Goal: Information Seeking & Learning: Learn about a topic

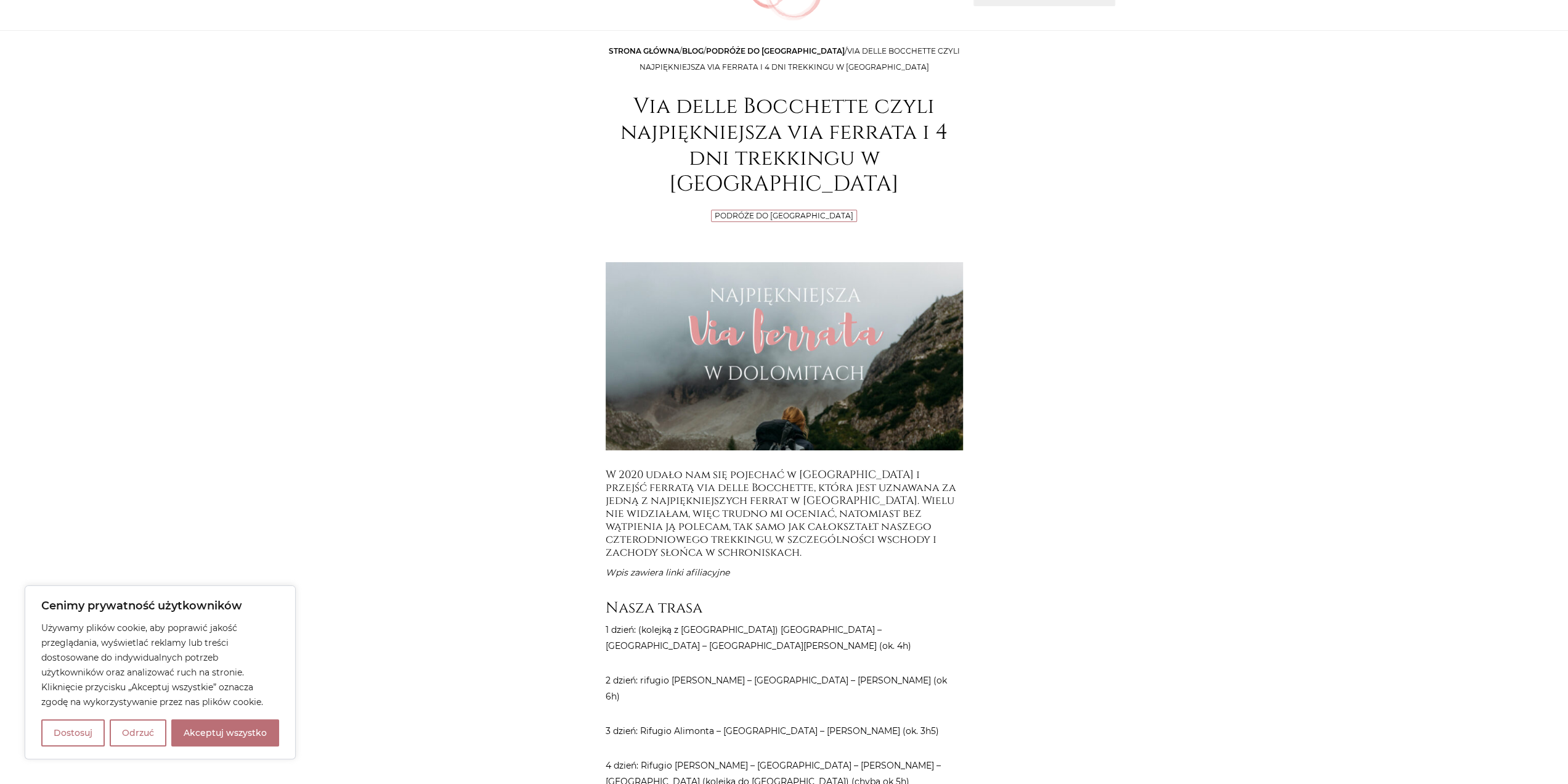
scroll to position [124, 0]
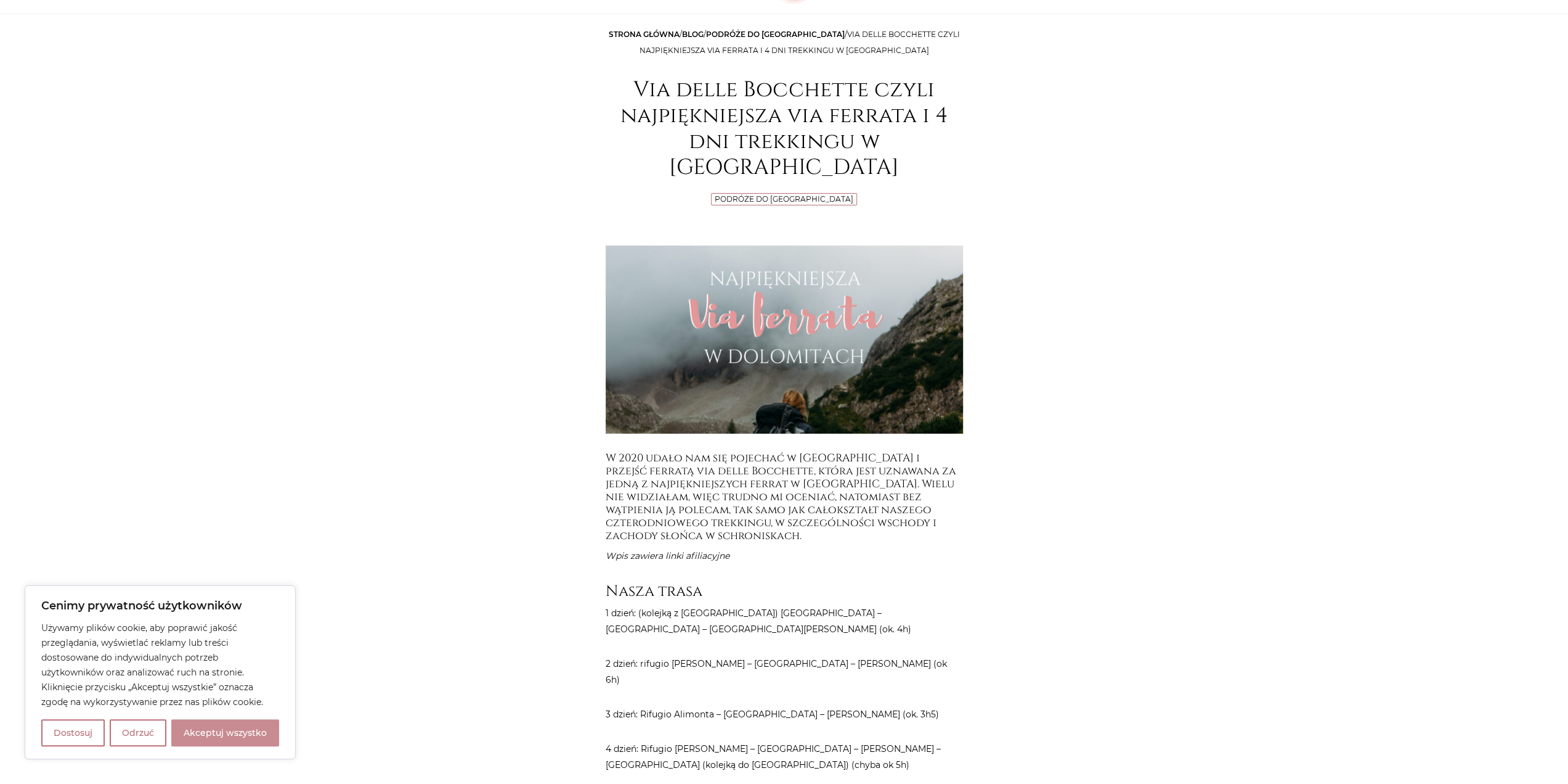
click at [238, 733] on button "Akceptuj wszystko" at bounding box center [225, 732] width 108 height 27
checkbox input "true"
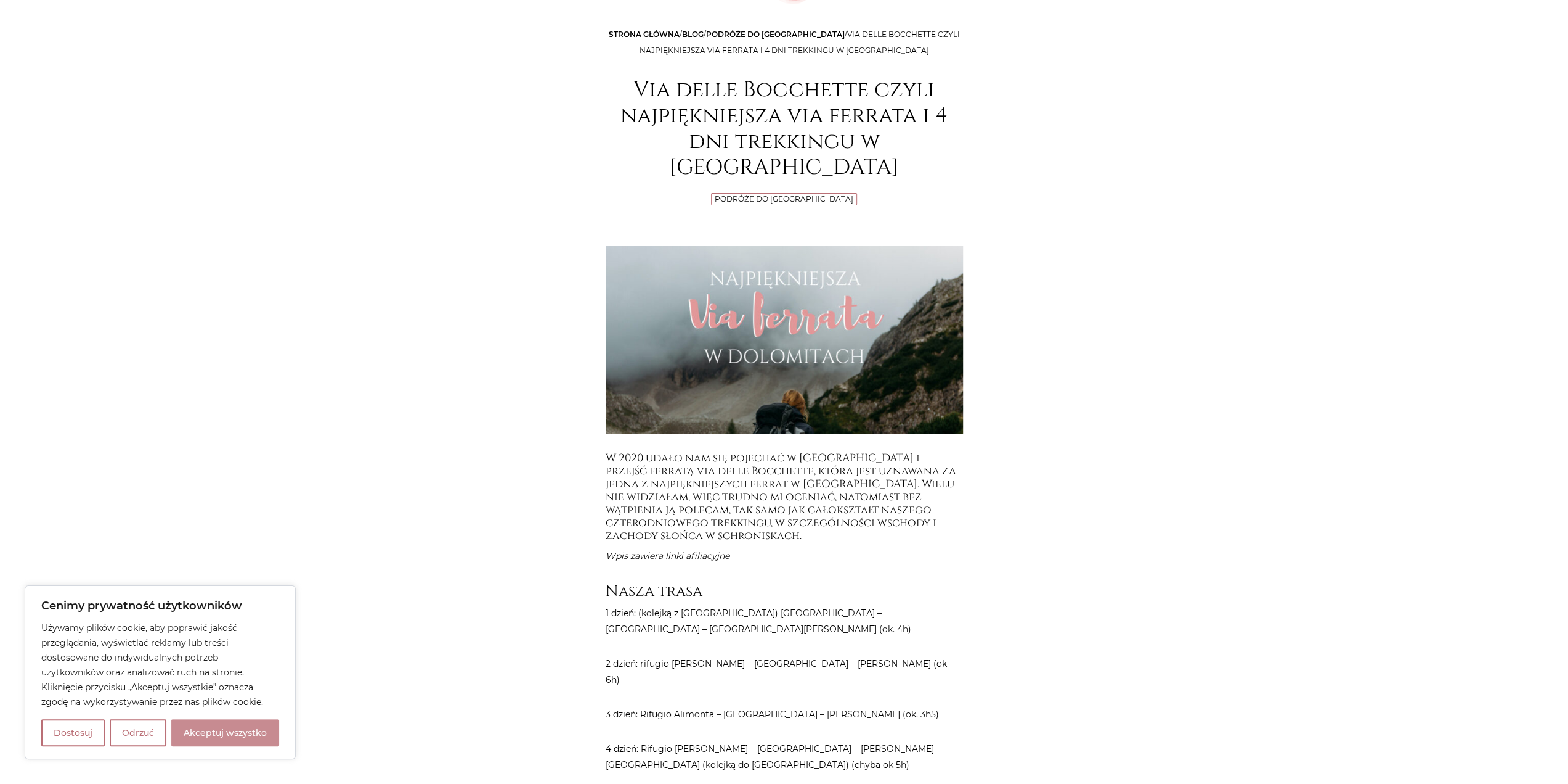
checkbox input "true"
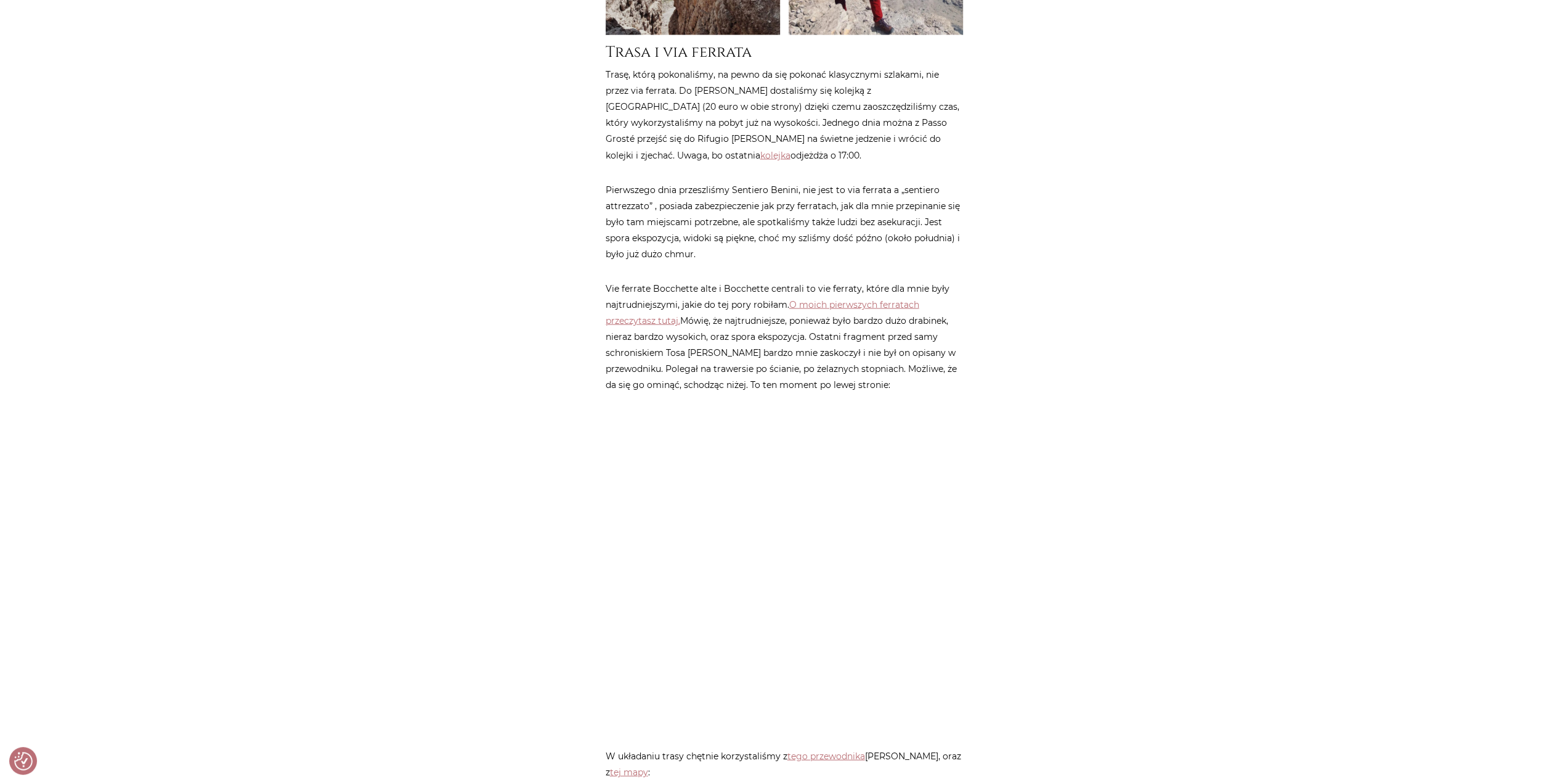
scroll to position [2281, 0]
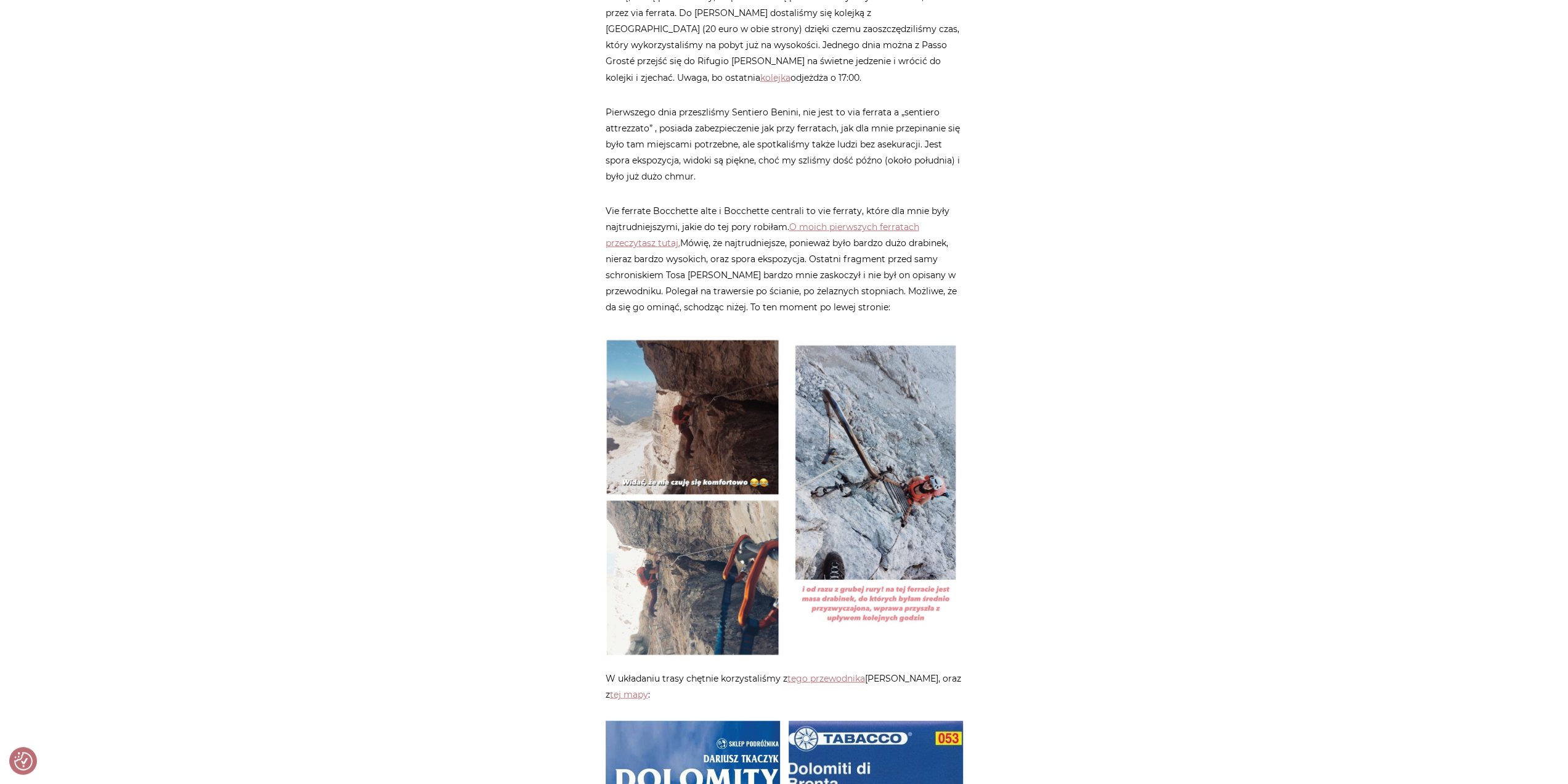
click at [681, 396] on img at bounding box center [692, 497] width 174 height 328
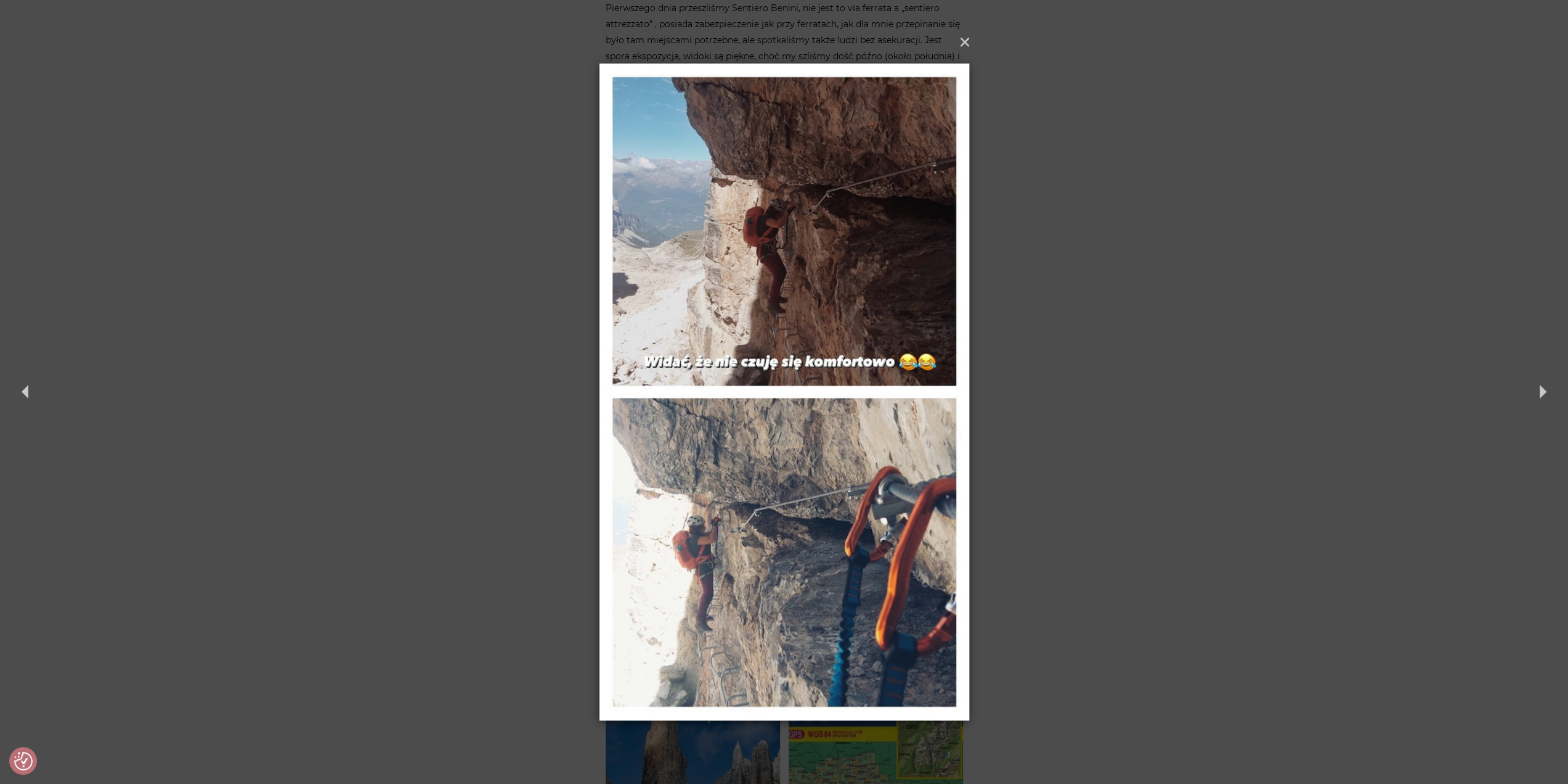
scroll to position [2405, 0]
click at [1542, 391] on button "Next" at bounding box center [1547, 392] width 43 height 86
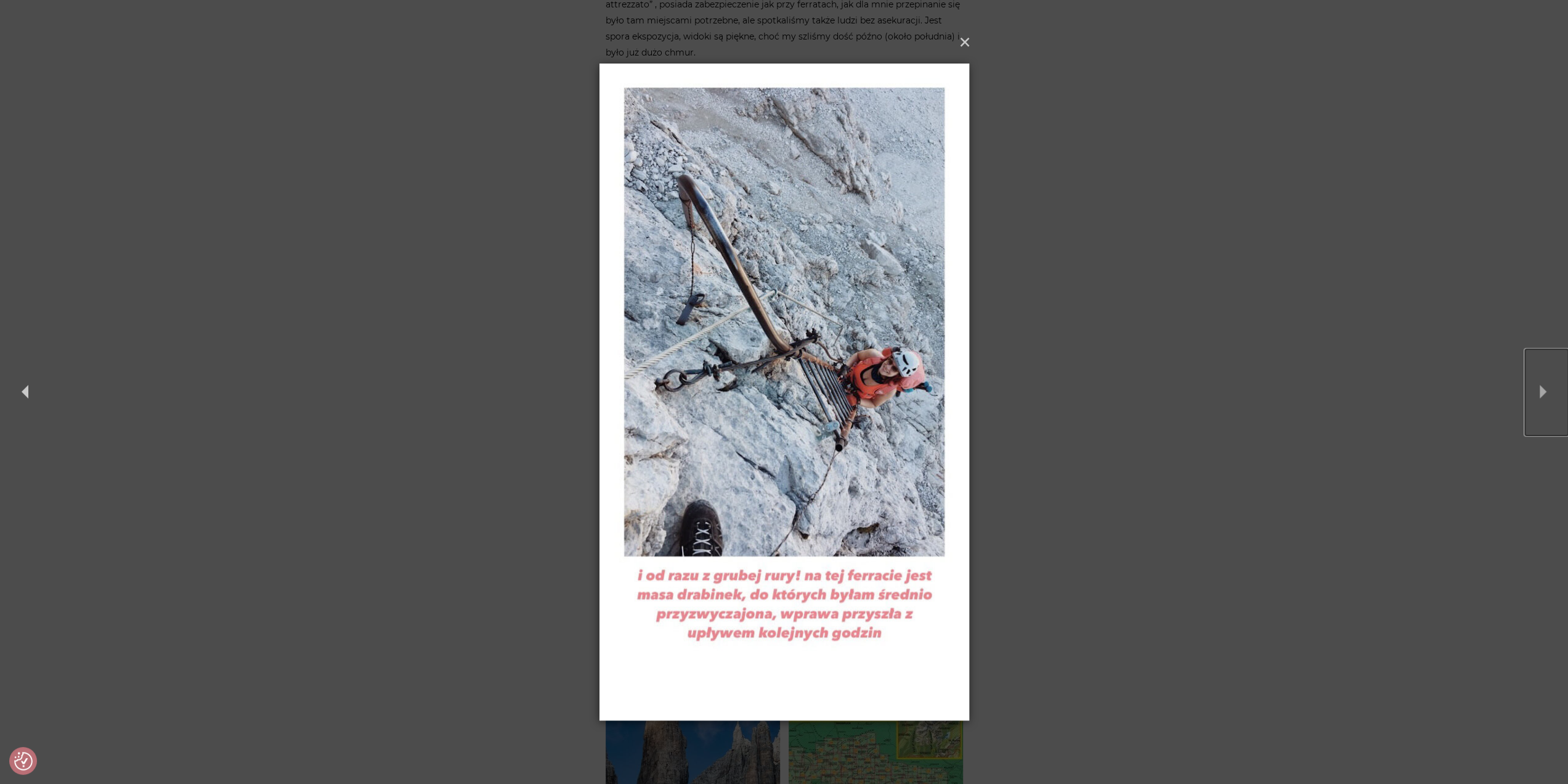
click at [1542, 391] on button "Next" at bounding box center [1547, 392] width 43 height 86
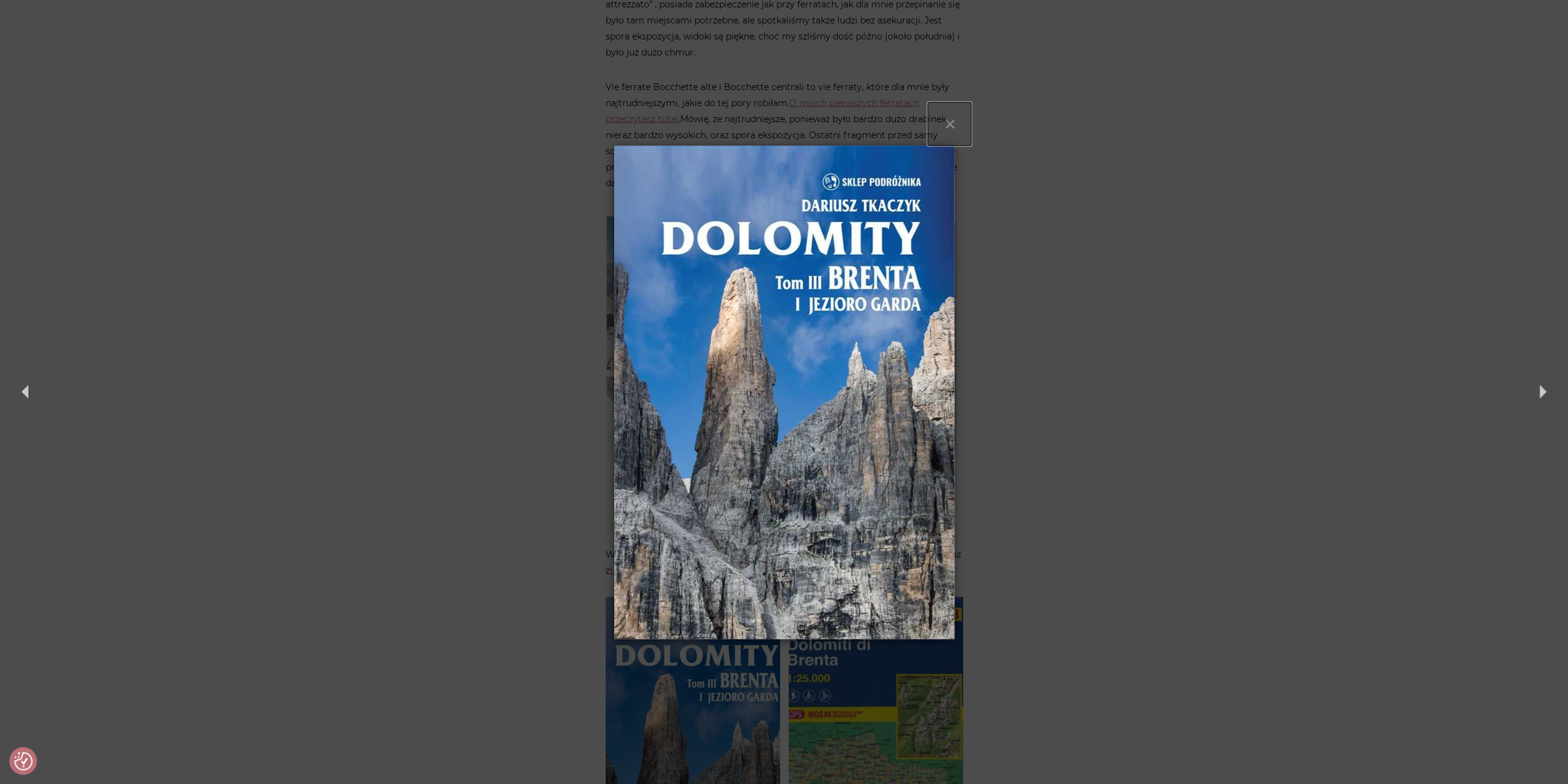
click at [946, 126] on button "×" at bounding box center [950, 124] width 43 height 43
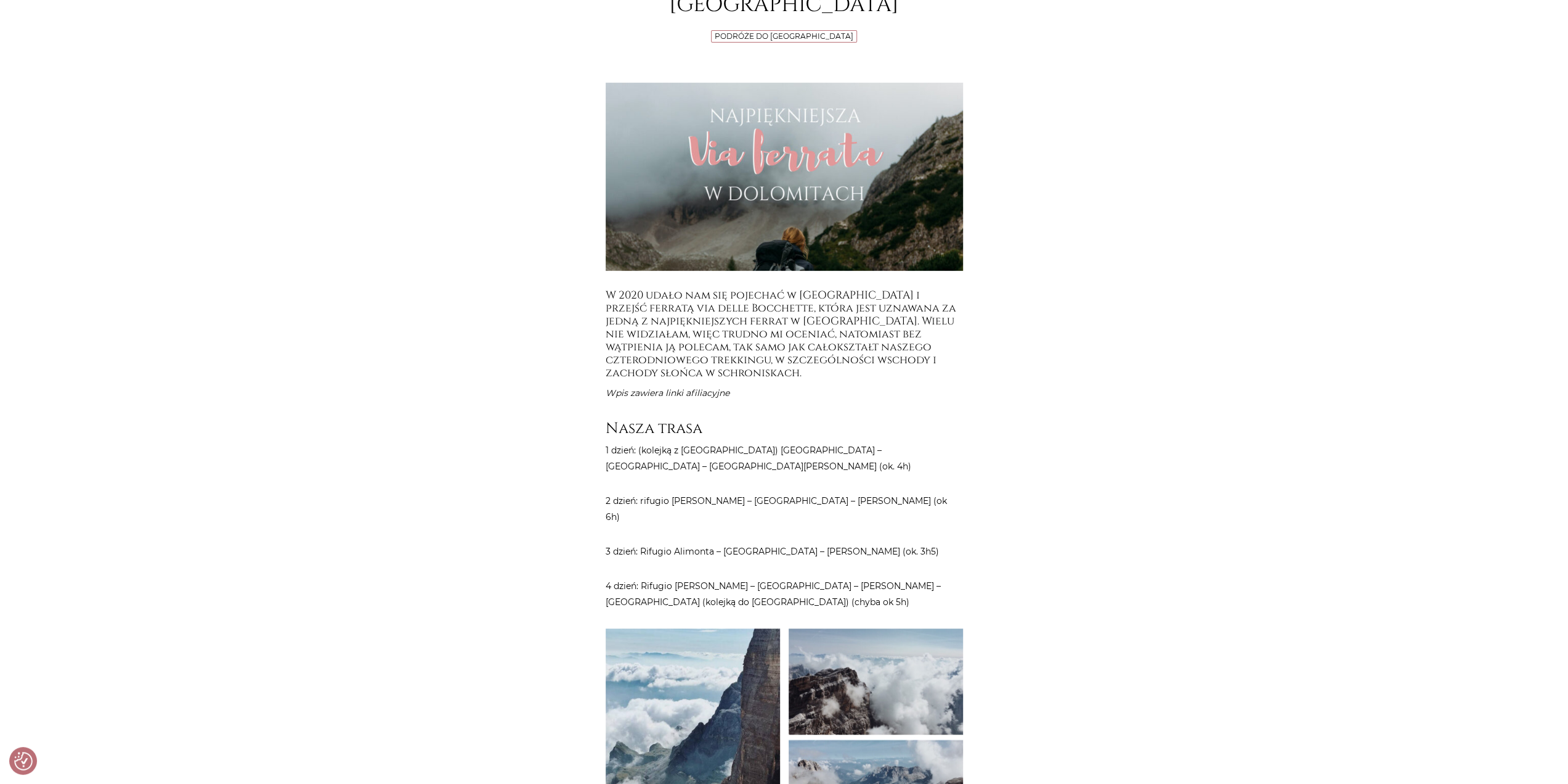
scroll to position [124, 0]
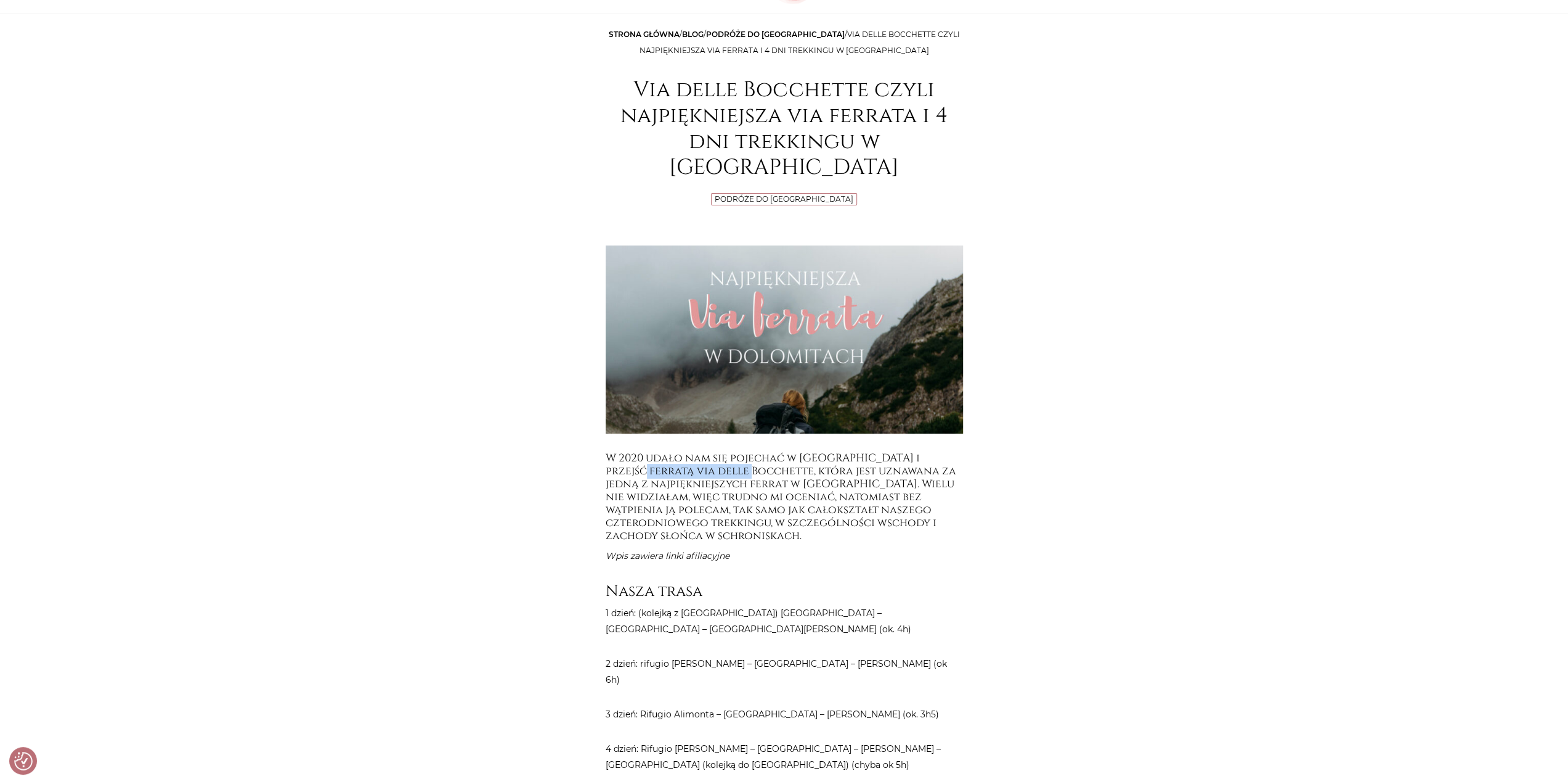
drag, startPoint x: 606, startPoint y: 441, endPoint x: 720, endPoint y: 443, distance: 114.0
click at [720, 452] on h5 "W 2020 udało nam się pojechać w [GEOGRAPHIC_DATA] i przejść ferratą via delle B…" at bounding box center [784, 497] width 358 height 90
copy h5 "via delle Bocchette"
